Goal: Answer question/provide support: Share knowledge or assist other users

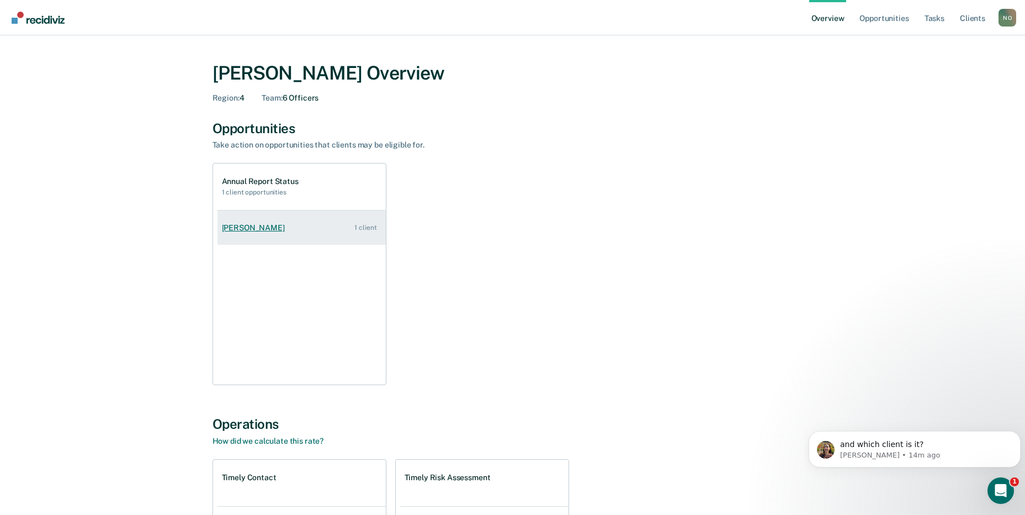
click at [255, 225] on div "[PERSON_NAME]" at bounding box center [255, 227] width 67 height 9
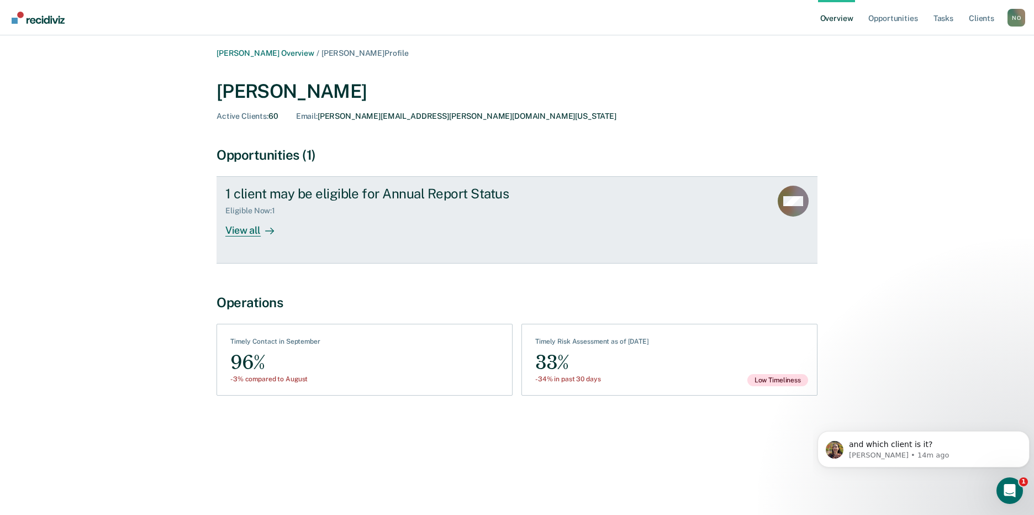
click at [249, 231] on div "View all" at bounding box center [256, 226] width 62 height 22
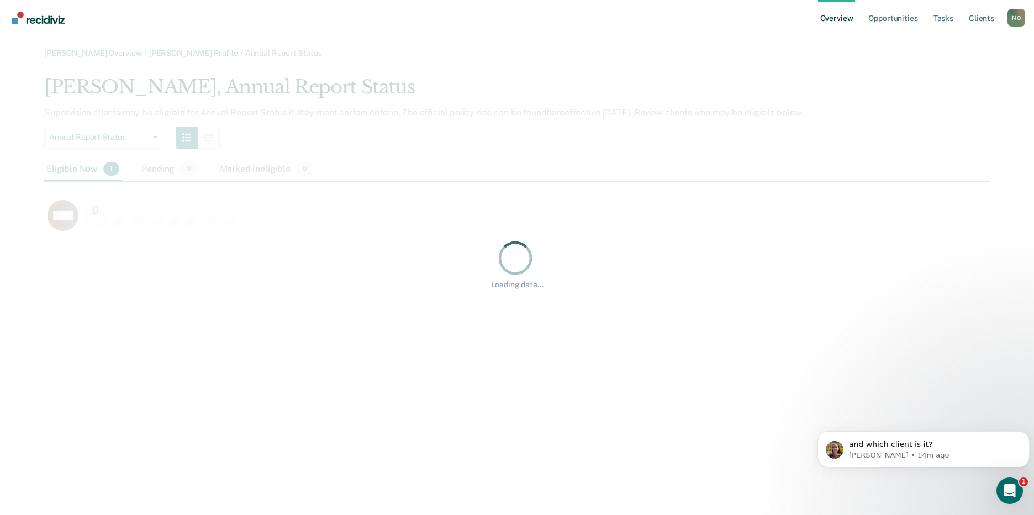
scroll to position [160, 937]
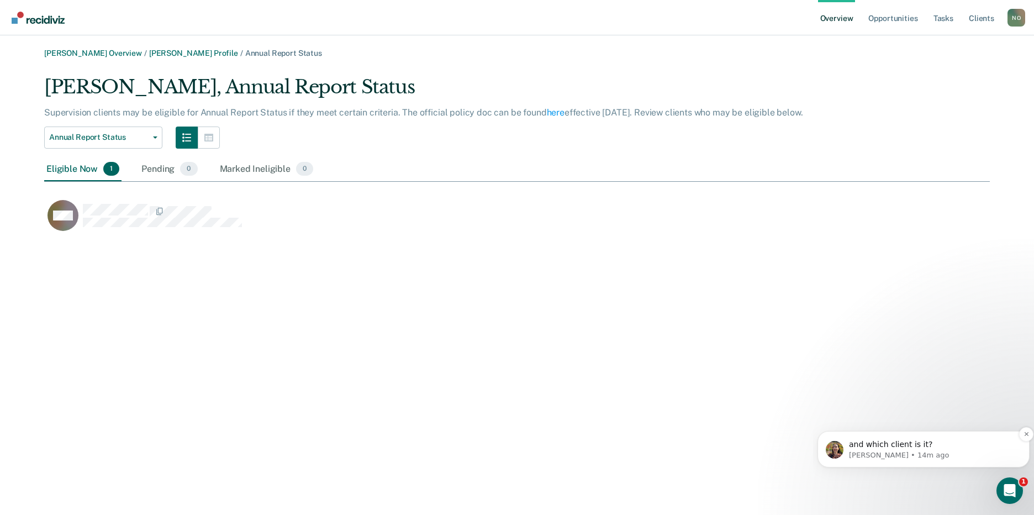
click at [910, 440] on span "and which client is it?" at bounding box center [890, 444] width 83 height 9
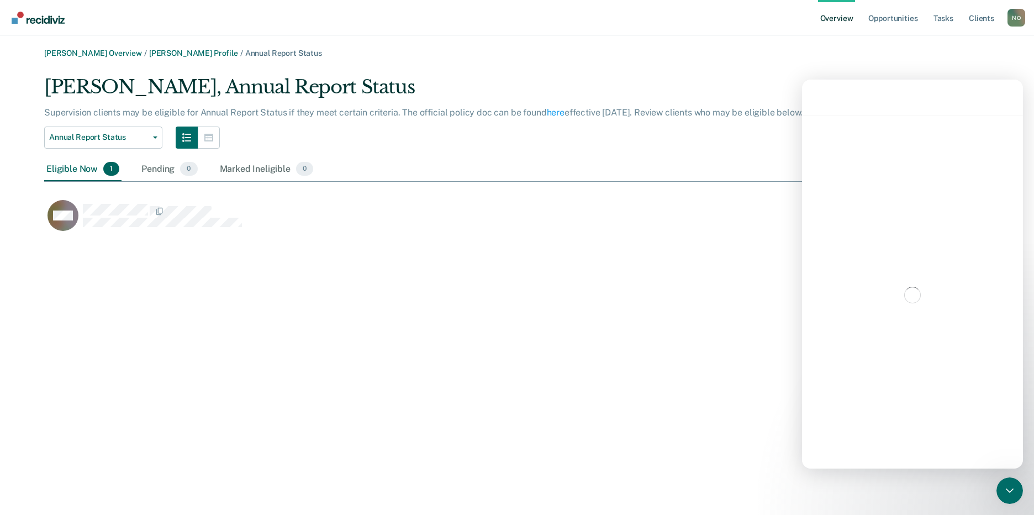
scroll to position [2, 0]
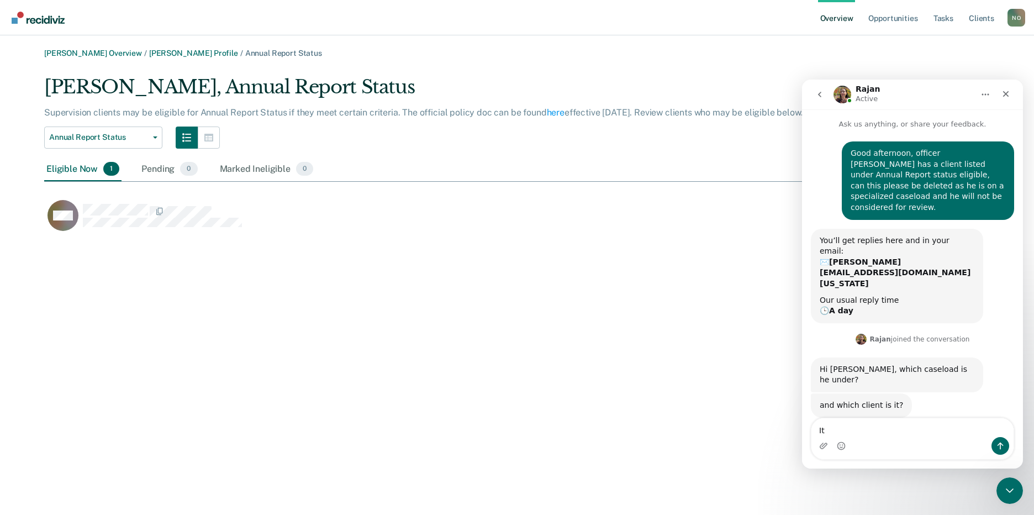
type textarea "I"
type textarea "He is under EM caseload, name is [PERSON_NAME]"
